Goal: Book appointment/travel/reservation

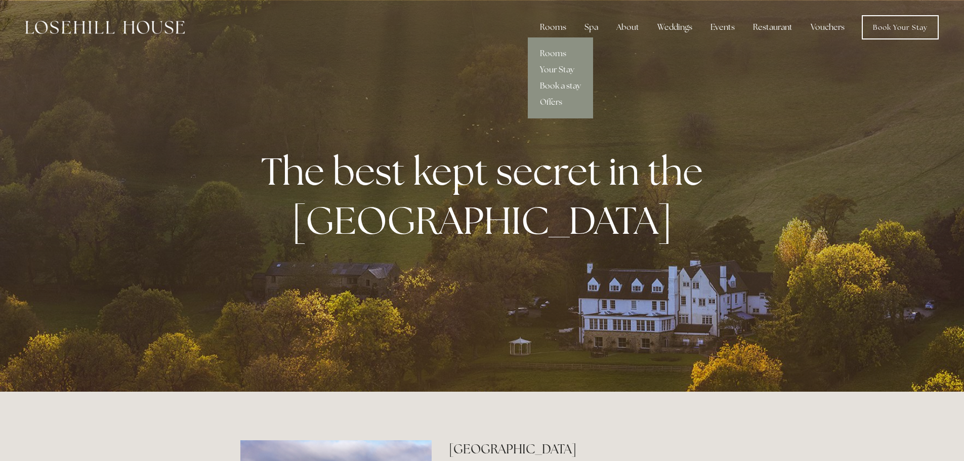
click at [562, 27] on div "Rooms" at bounding box center [553, 27] width 43 height 20
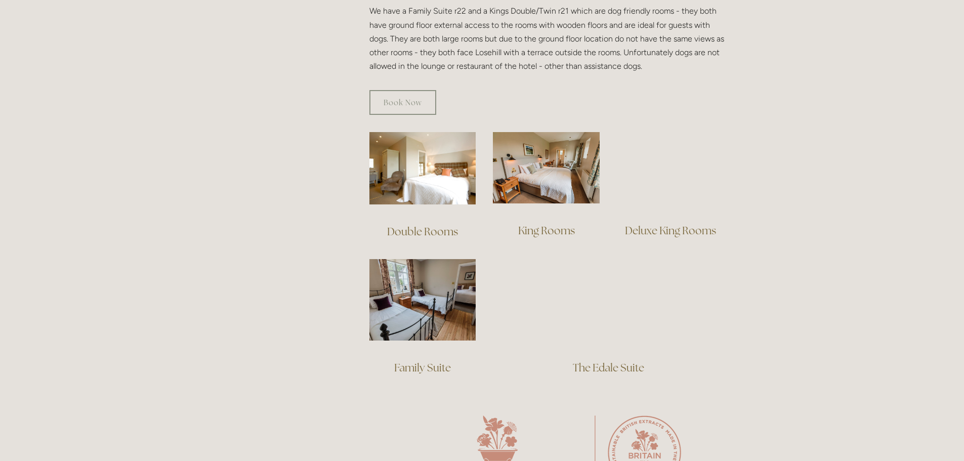
scroll to position [708, 0]
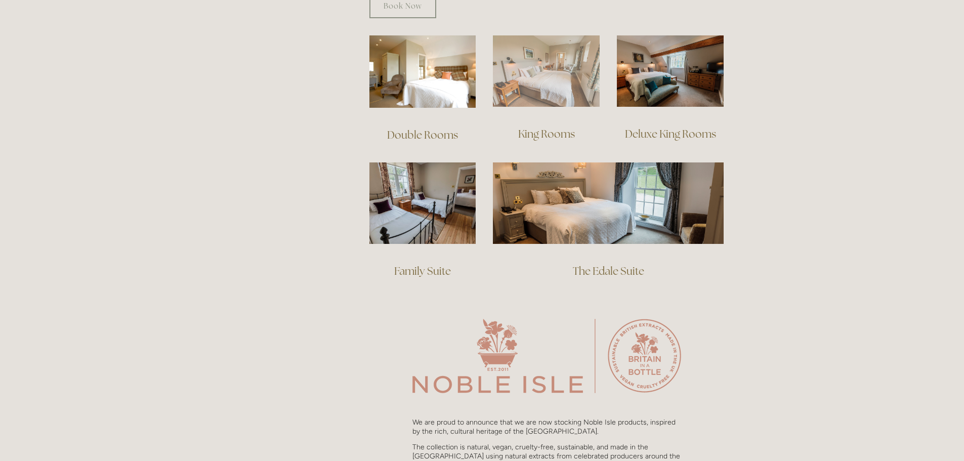
click at [559, 59] on img at bounding box center [546, 70] width 107 height 71
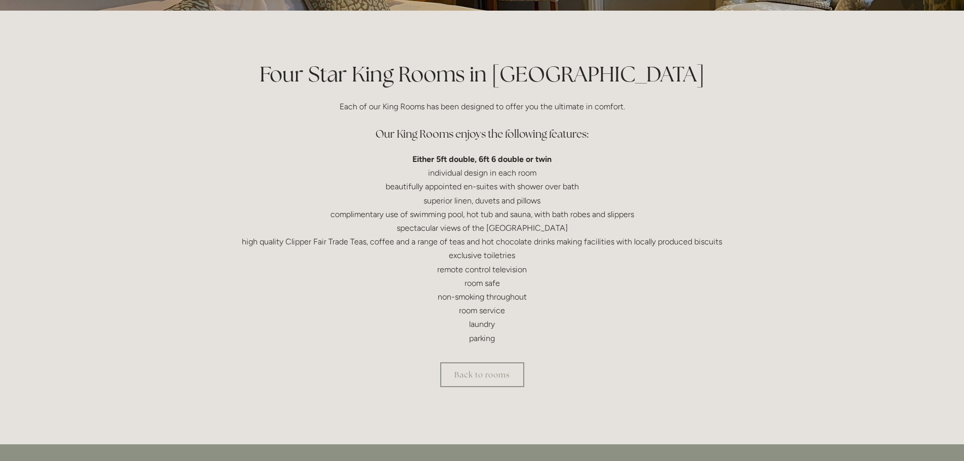
scroll to position [202, 0]
click at [483, 372] on link "Back to rooms" at bounding box center [482, 374] width 84 height 25
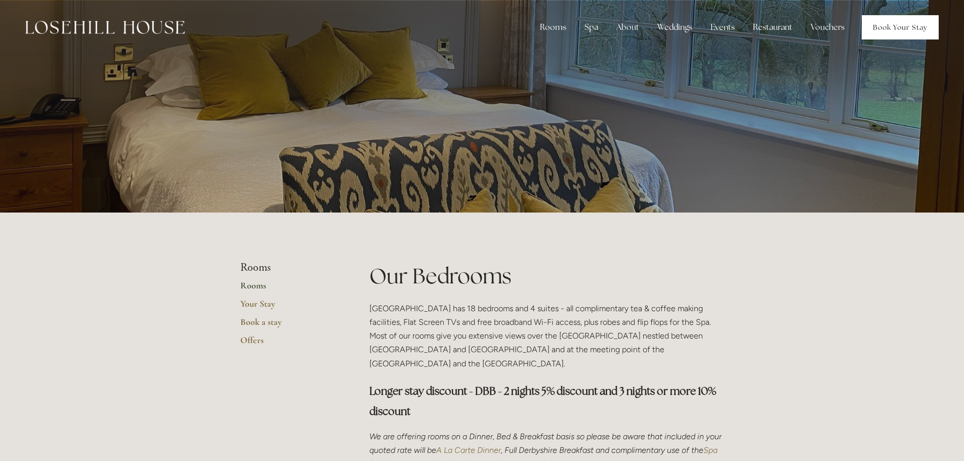
click at [901, 13] on div "Rooms Rooms Your Stay Book a stay Offers Spa About" at bounding box center [482, 27] width 944 height 55
click at [905, 23] on link "Book Your Stay" at bounding box center [900, 27] width 77 height 24
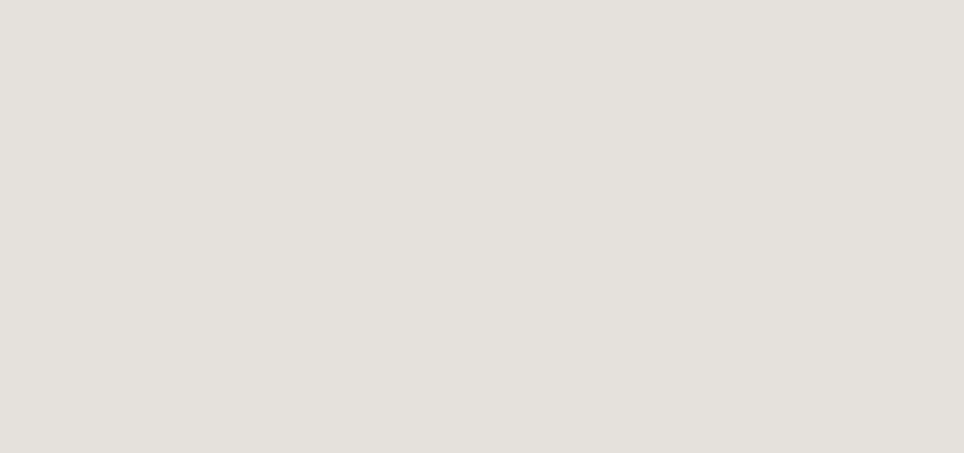
scroll to position [612, 0]
